Goal: Transaction & Acquisition: Purchase product/service

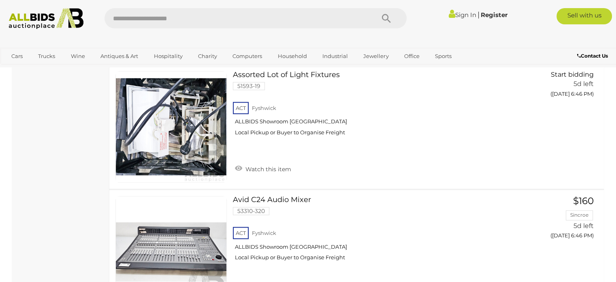
scroll to position [810, 0]
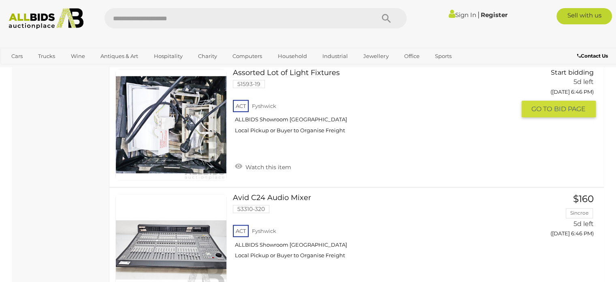
click at [184, 113] on link at bounding box center [170, 124] width 111 height 111
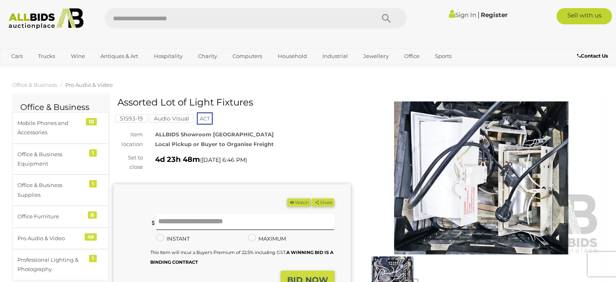
click at [439, 196] on img at bounding box center [481, 177] width 237 height 153
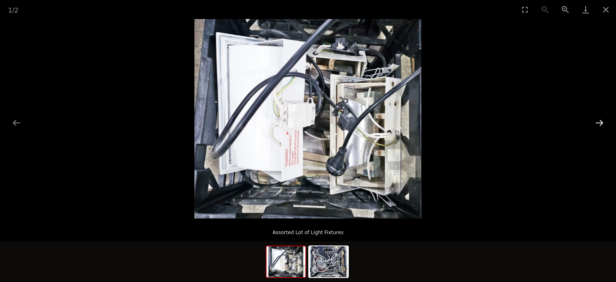
click at [602, 121] on button "Next slide" at bounding box center [599, 123] width 17 height 16
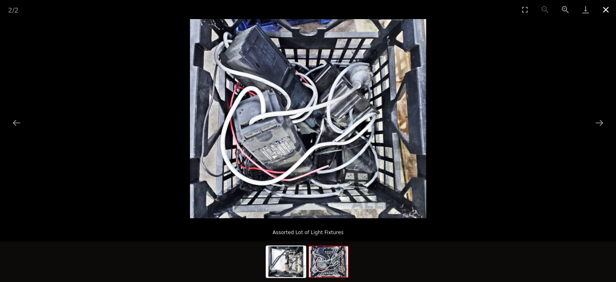
click at [603, 8] on button "Close gallery" at bounding box center [606, 9] width 20 height 19
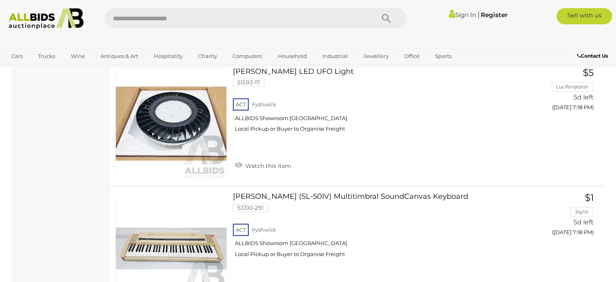
scroll to position [4395, 0]
